Goal: Task Accomplishment & Management: Use online tool/utility

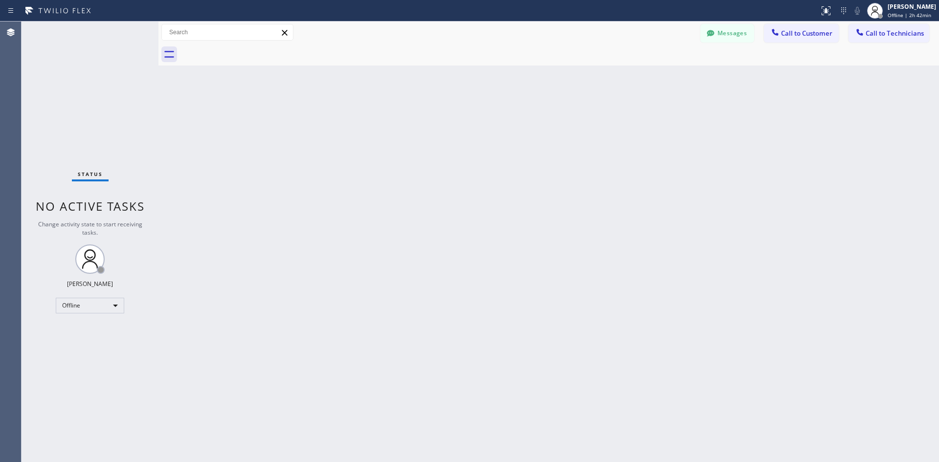
click at [900, 10] on div "[PERSON_NAME]" at bounding box center [912, 6] width 48 height 8
click at [860, 49] on button "Available" at bounding box center [890, 52] width 98 height 13
click at [725, 26] on button "Messages" at bounding box center [728, 33] width 54 height 19
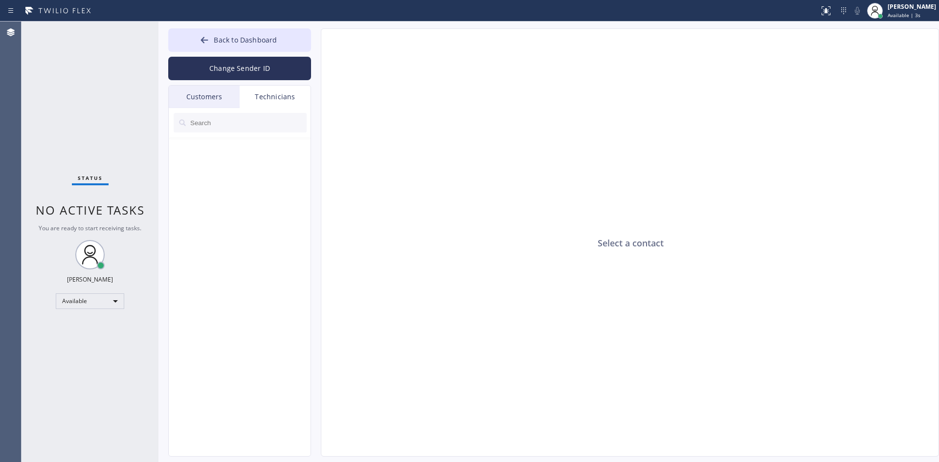
click at [281, 97] on div "Technicians" at bounding box center [275, 97] width 71 height 23
click at [270, 99] on div "Technicians" at bounding box center [275, 97] width 71 height 23
click at [202, 96] on div "Customers" at bounding box center [204, 97] width 71 height 23
click at [260, 96] on div "Technicians" at bounding box center [275, 97] width 71 height 23
click at [225, 99] on div "Customers" at bounding box center [204, 97] width 71 height 23
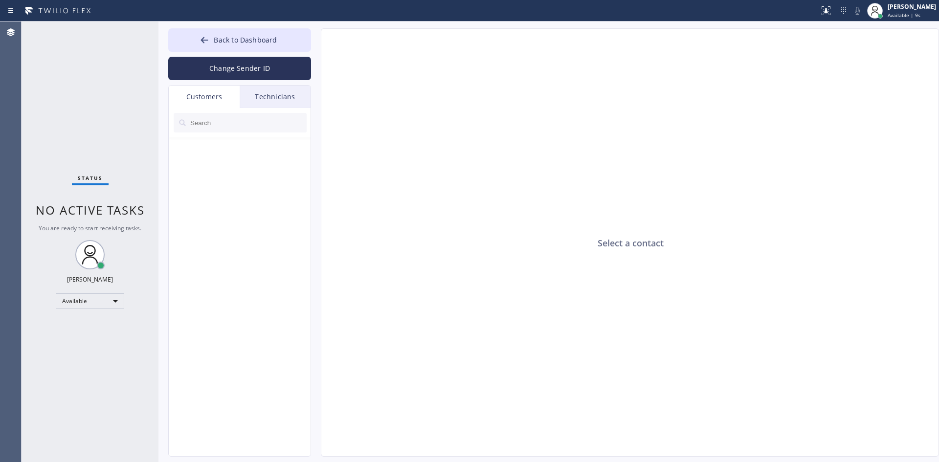
click at [286, 99] on div "Technicians" at bounding box center [275, 97] width 71 height 23
drag, startPoint x: 205, startPoint y: 133, endPoint x: 206, endPoint y: 125, distance: 7.8
click at [205, 133] on div at bounding box center [240, 122] width 143 height 29
click at [206, 125] on input "text" at bounding box center [247, 123] width 117 height 20
type input "T"
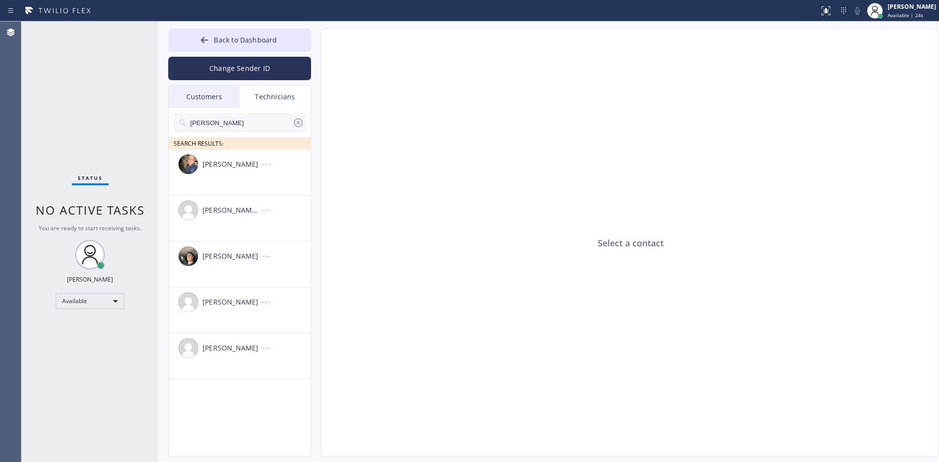
type input "[PERSON_NAME]"
click at [298, 126] on icon at bounding box center [299, 123] width 12 height 12
click at [197, 102] on div "Customers" at bounding box center [204, 97] width 71 height 23
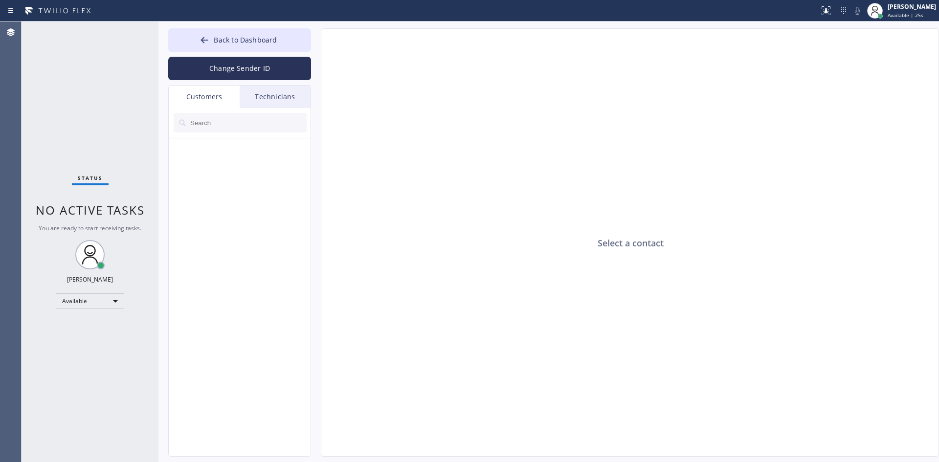
click at [218, 131] on input "text" at bounding box center [247, 123] width 117 height 20
click at [888, 10] on div "[PERSON_NAME]" at bounding box center [912, 6] width 48 height 8
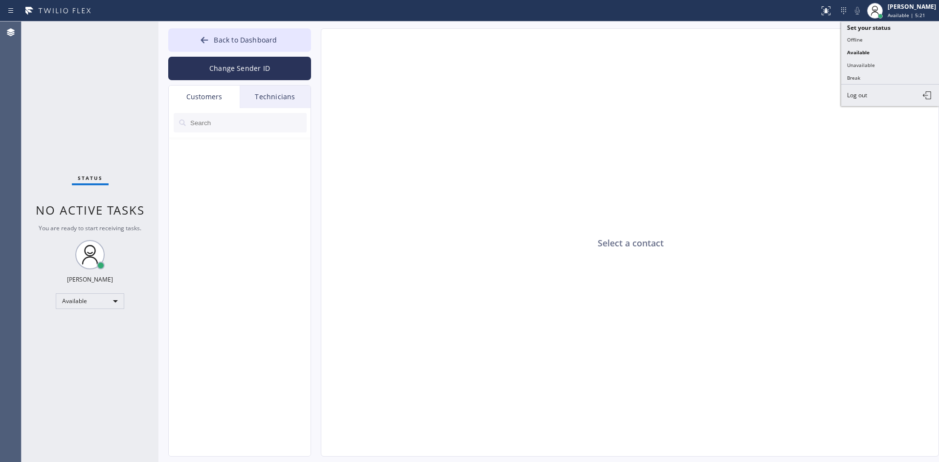
click at [784, 71] on div "Select a contact" at bounding box center [630, 243] width 618 height 429
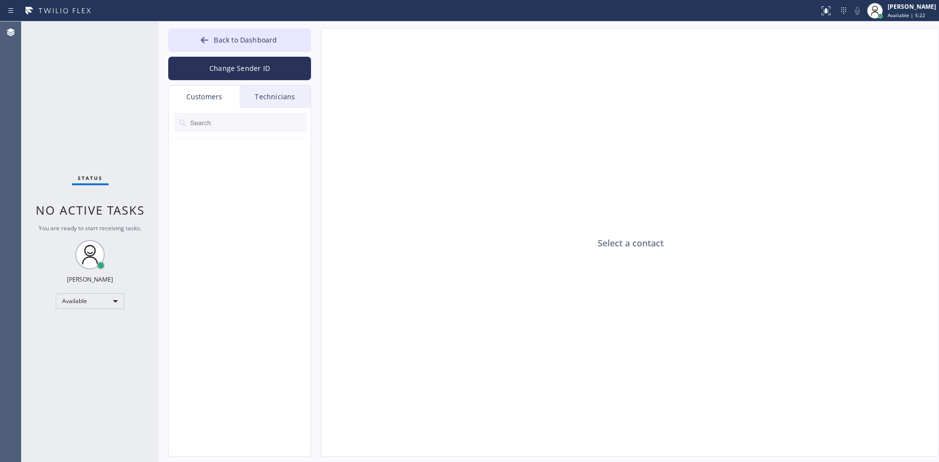
click at [40, 11] on icon at bounding box center [58, 11] width 73 height 16
click at [10, 30] on icon at bounding box center [11, 32] width 8 height 8
click at [11, 13] on icon at bounding box center [11, 11] width 12 height 12
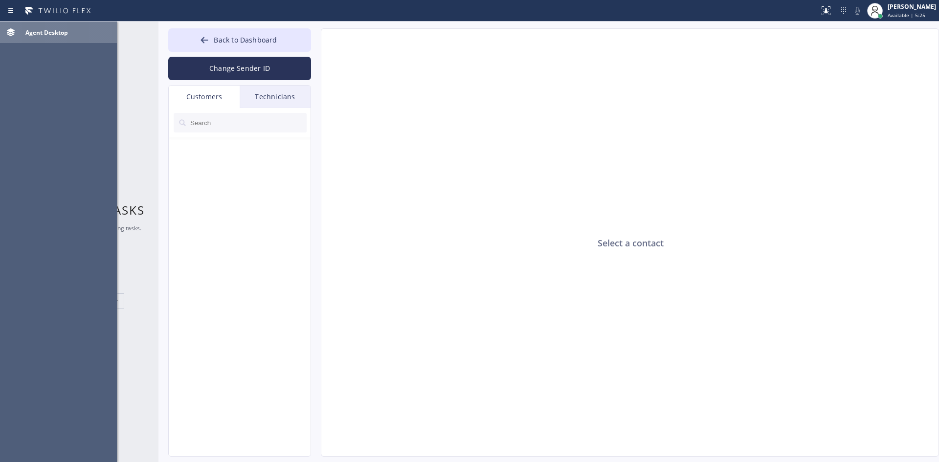
click at [37, 25] on div "Agent Desktop" at bounding box center [69, 32] width 95 height 16
click at [838, 9] on icon at bounding box center [844, 11] width 12 height 12
click at [897, 12] on span "Available | 5:28" at bounding box center [907, 15] width 38 height 7
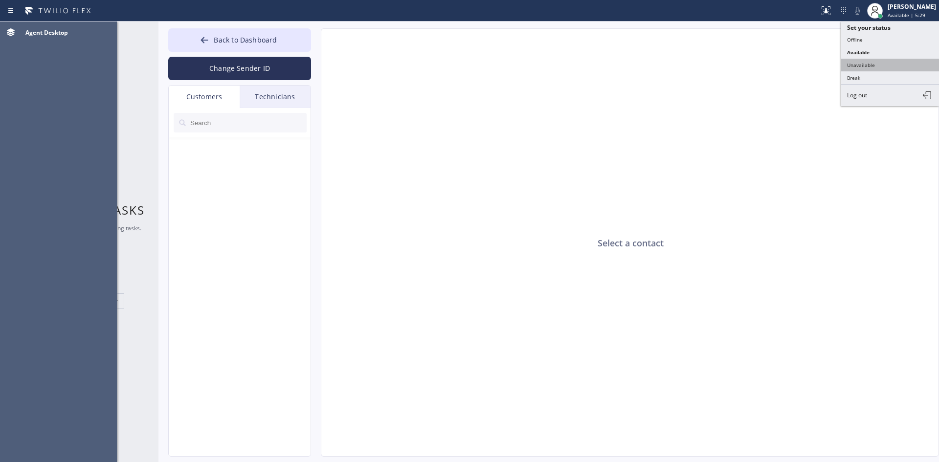
click at [869, 61] on button "Unavailable" at bounding box center [890, 65] width 98 height 13
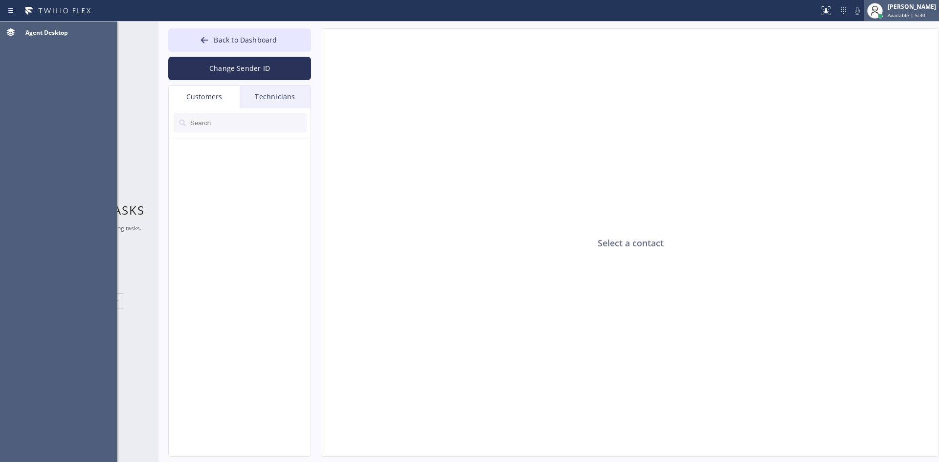
click at [888, 13] on span "Available | 5:30" at bounding box center [907, 15] width 38 height 7
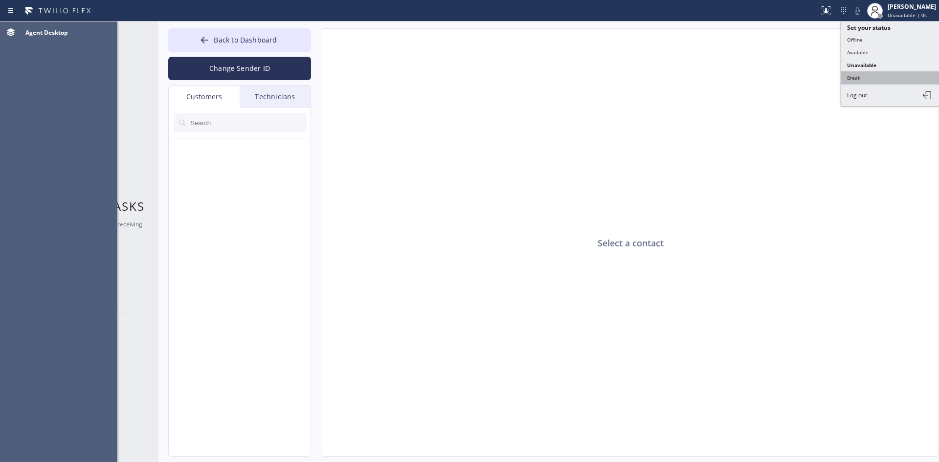
click at [864, 79] on button "Break" at bounding box center [890, 77] width 98 height 13
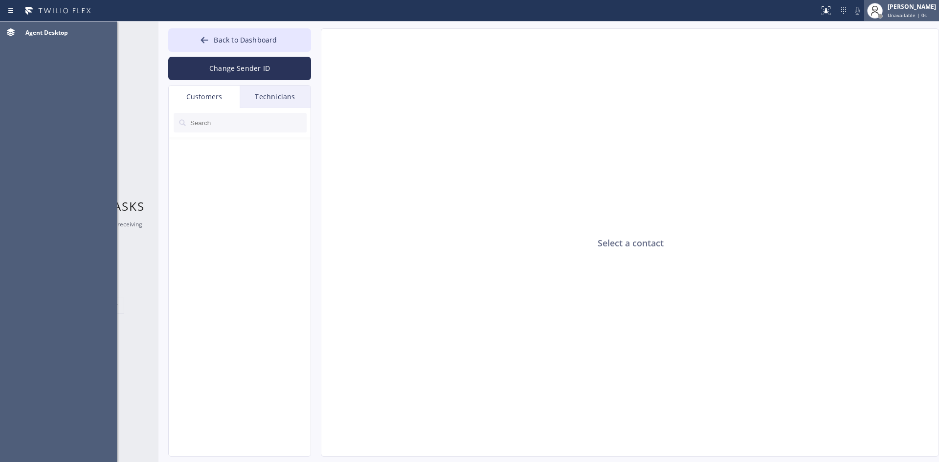
click at [889, 7] on div "[PERSON_NAME]" at bounding box center [912, 6] width 48 height 8
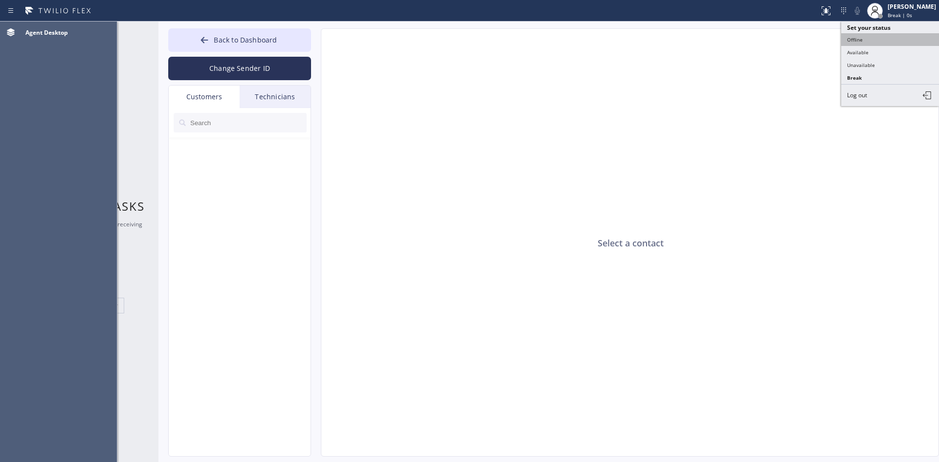
click at [870, 39] on button "Offline" at bounding box center [890, 39] width 98 height 13
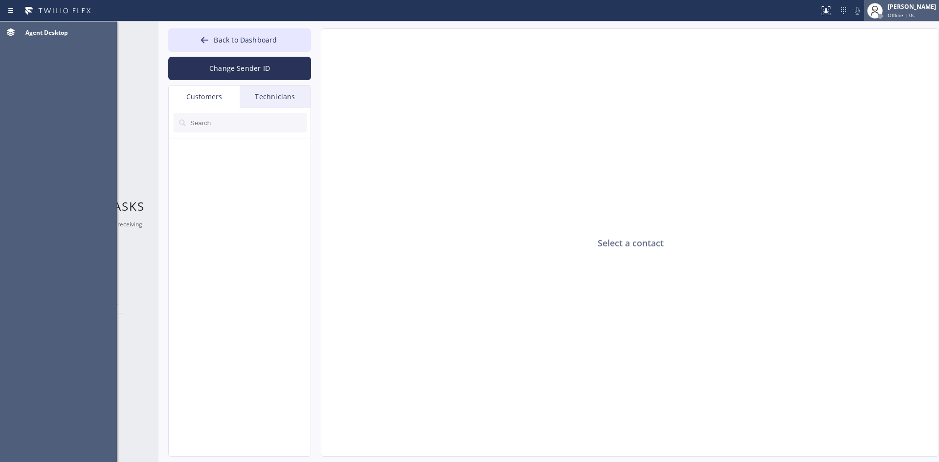
click at [888, 12] on span "Offline | 0s" at bounding box center [901, 15] width 27 height 7
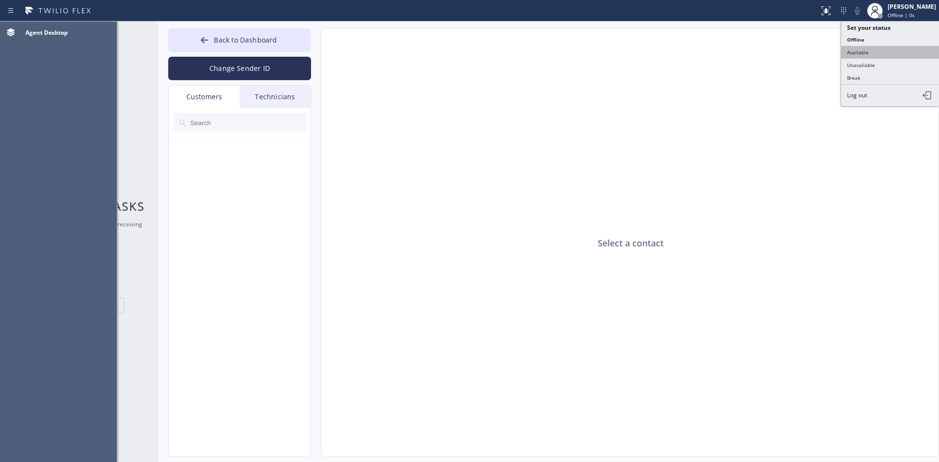
click at [871, 52] on button "Available" at bounding box center [890, 52] width 98 height 13
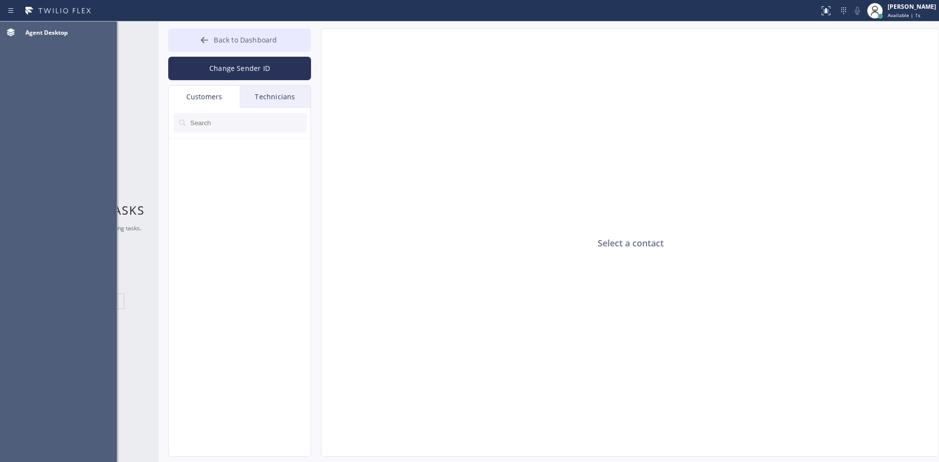
click at [234, 29] on button "Back to Dashboard" at bounding box center [239, 39] width 143 height 23
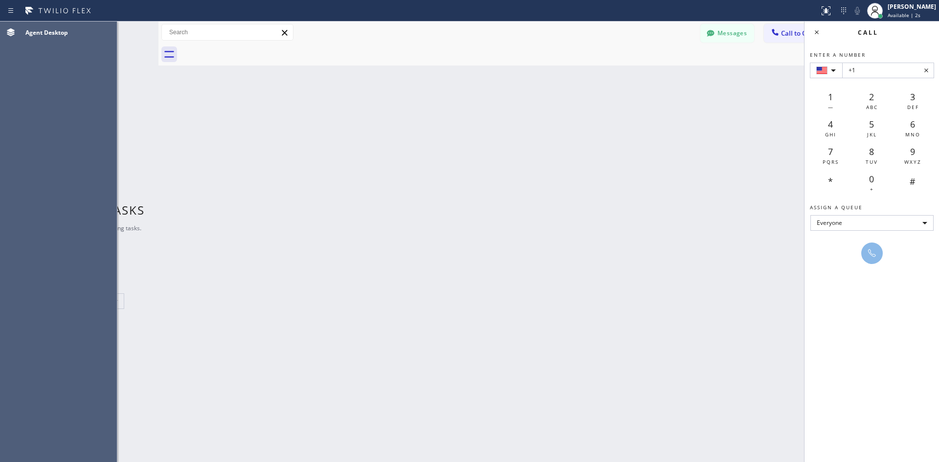
click at [707, 93] on div "Back to Dashboard Change Sender ID Customers Technicians Select a contact Outbo…" at bounding box center [549, 242] width 781 height 441
click at [287, 30] on icon at bounding box center [284, 32] width 5 height 5
click at [815, 29] on icon at bounding box center [817, 32] width 12 height 12
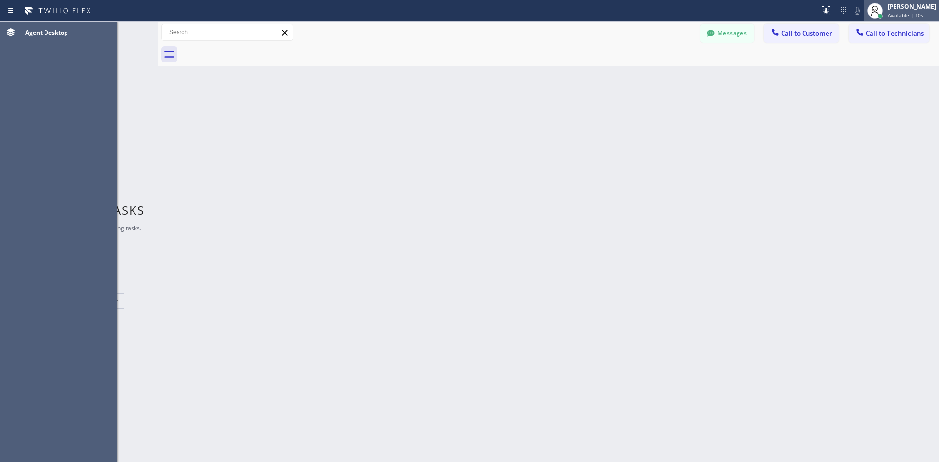
click at [886, 11] on div "[PERSON_NAME] Available | 10s" at bounding box center [912, 10] width 53 height 17
click at [888, 14] on span "Available | 5:10" at bounding box center [907, 15] width 38 height 7
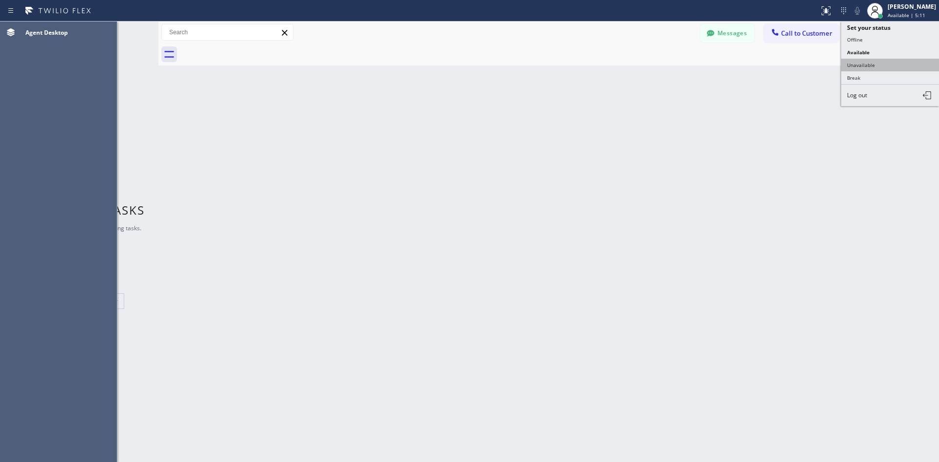
click at [872, 66] on button "Unavailable" at bounding box center [890, 65] width 98 height 13
